Goal: Navigation & Orientation: Find specific page/section

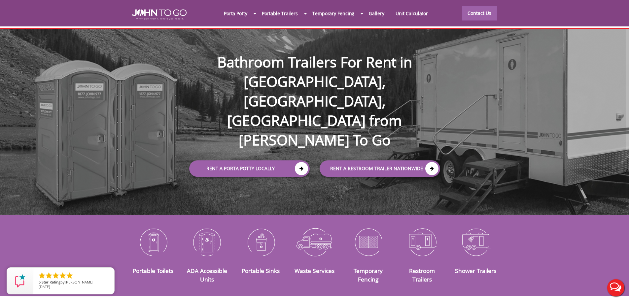
scroll to position [33, 0]
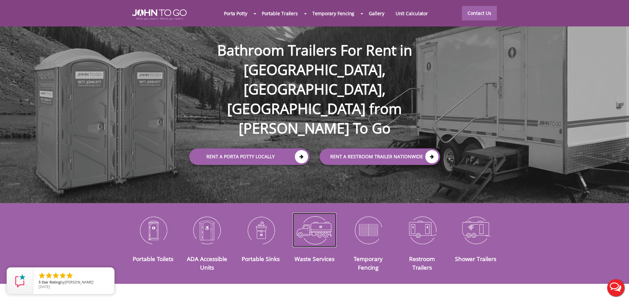
click at [313, 227] on img at bounding box center [314, 230] width 44 height 34
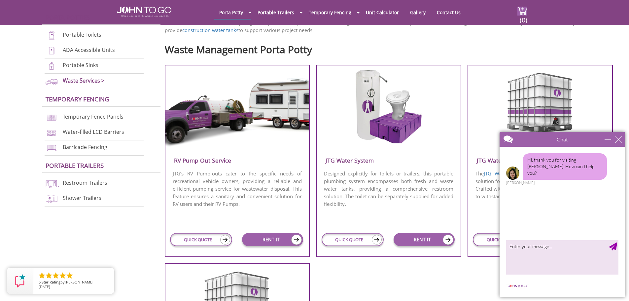
scroll to position [231, 0]
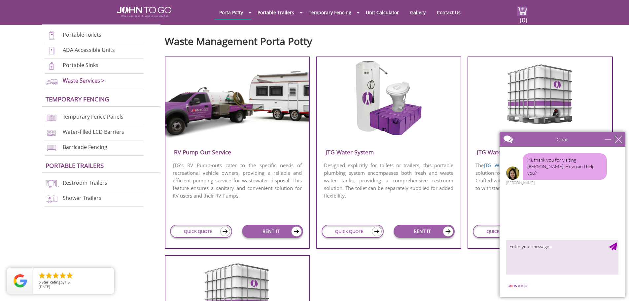
click at [620, 139] on div "close" at bounding box center [618, 139] width 7 height 7
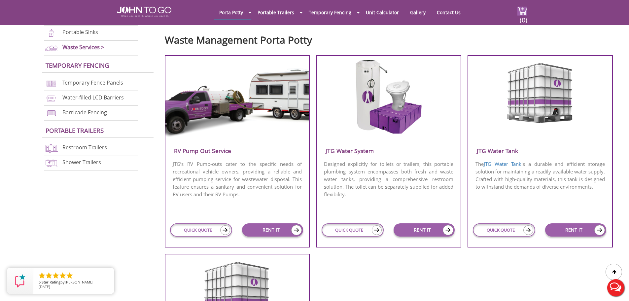
scroll to position [132, 0]
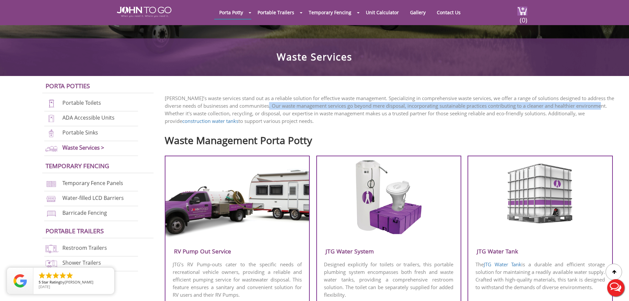
drag, startPoint x: 276, startPoint y: 107, endPoint x: 615, endPoint y: 109, distance: 338.9
click at [615, 109] on p "John To Go’s waste services stand out as a reliable solution for effective wast…" at bounding box center [392, 109] width 454 height 30
copy p "ur waste management services go beyond mere disposal, incorporating sustainable…"
click at [100, 146] on link "Waste Services >" at bounding box center [83, 148] width 42 height 8
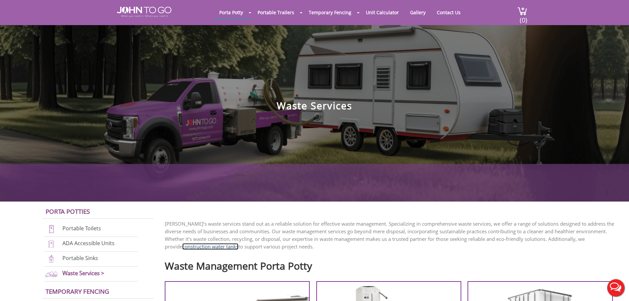
click at [197, 245] on link "construction water tanks" at bounding box center [210, 246] width 56 height 7
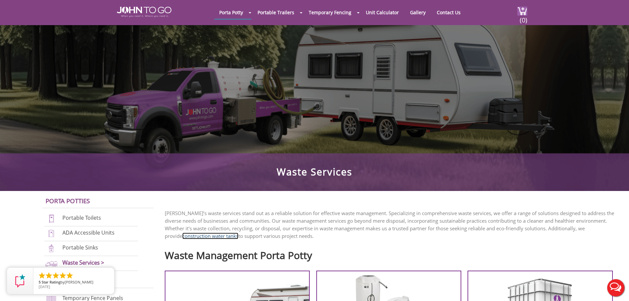
scroll to position [33, 0]
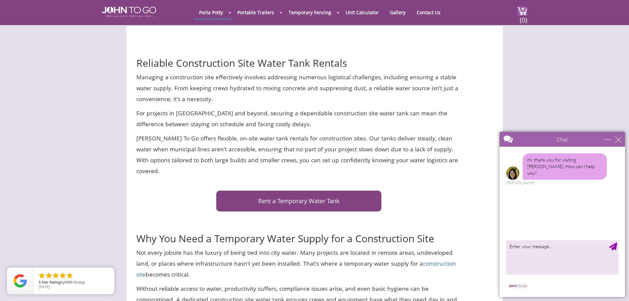
scroll to position [264, 0]
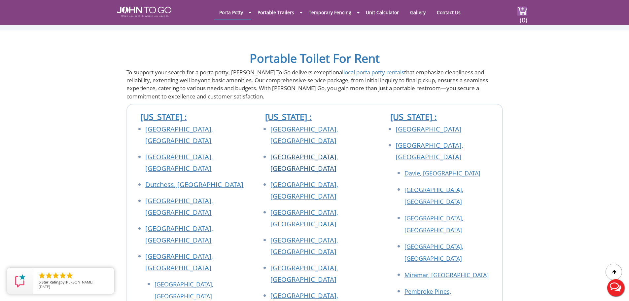
scroll to position [1320, 0]
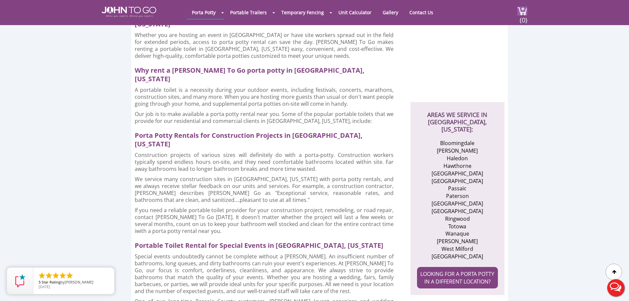
scroll to position [165, 0]
